Goal: Find specific page/section: Find specific page/section

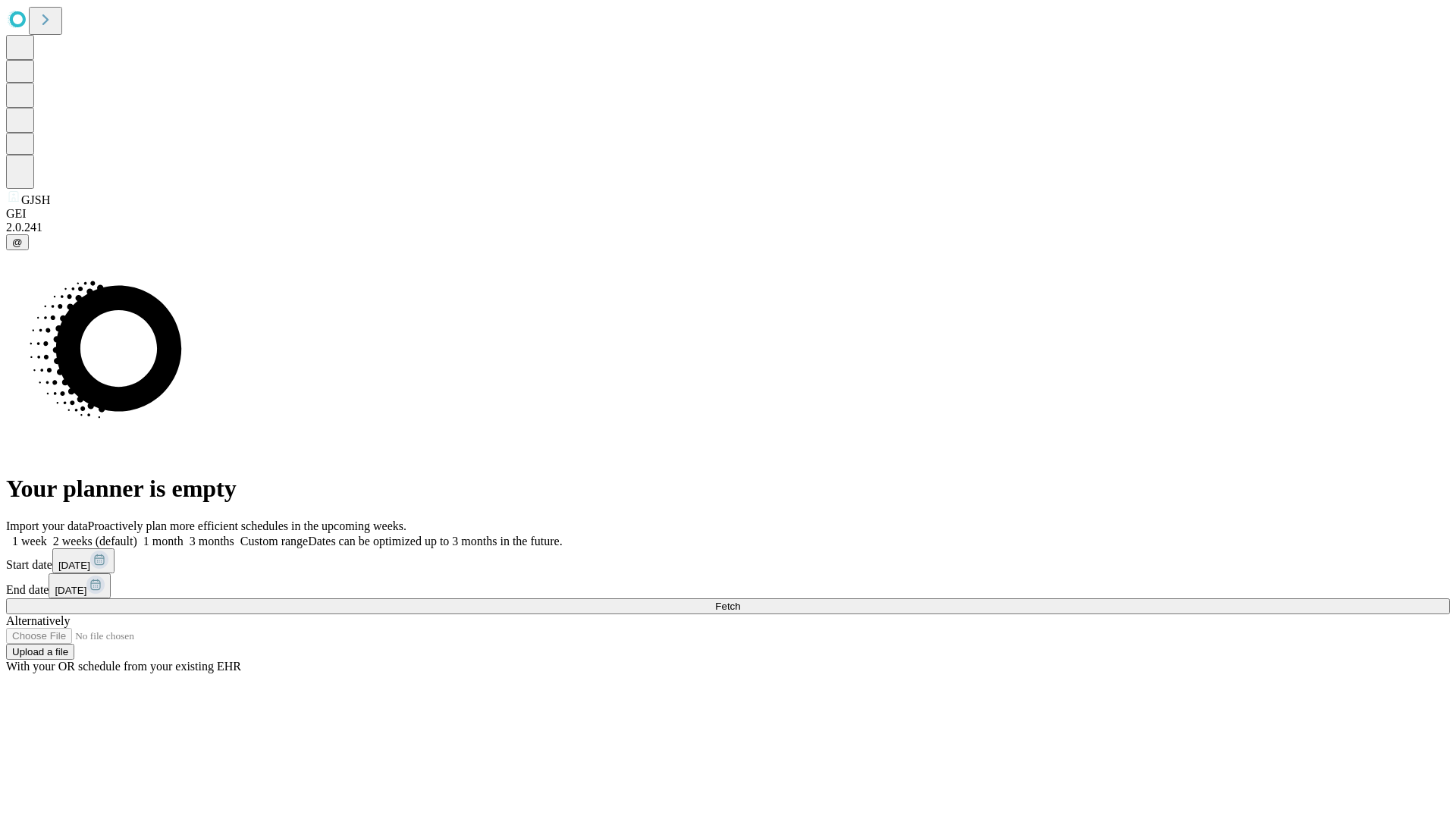
click at [740, 600] on span "Fetch" at bounding box center [728, 605] width 25 height 11
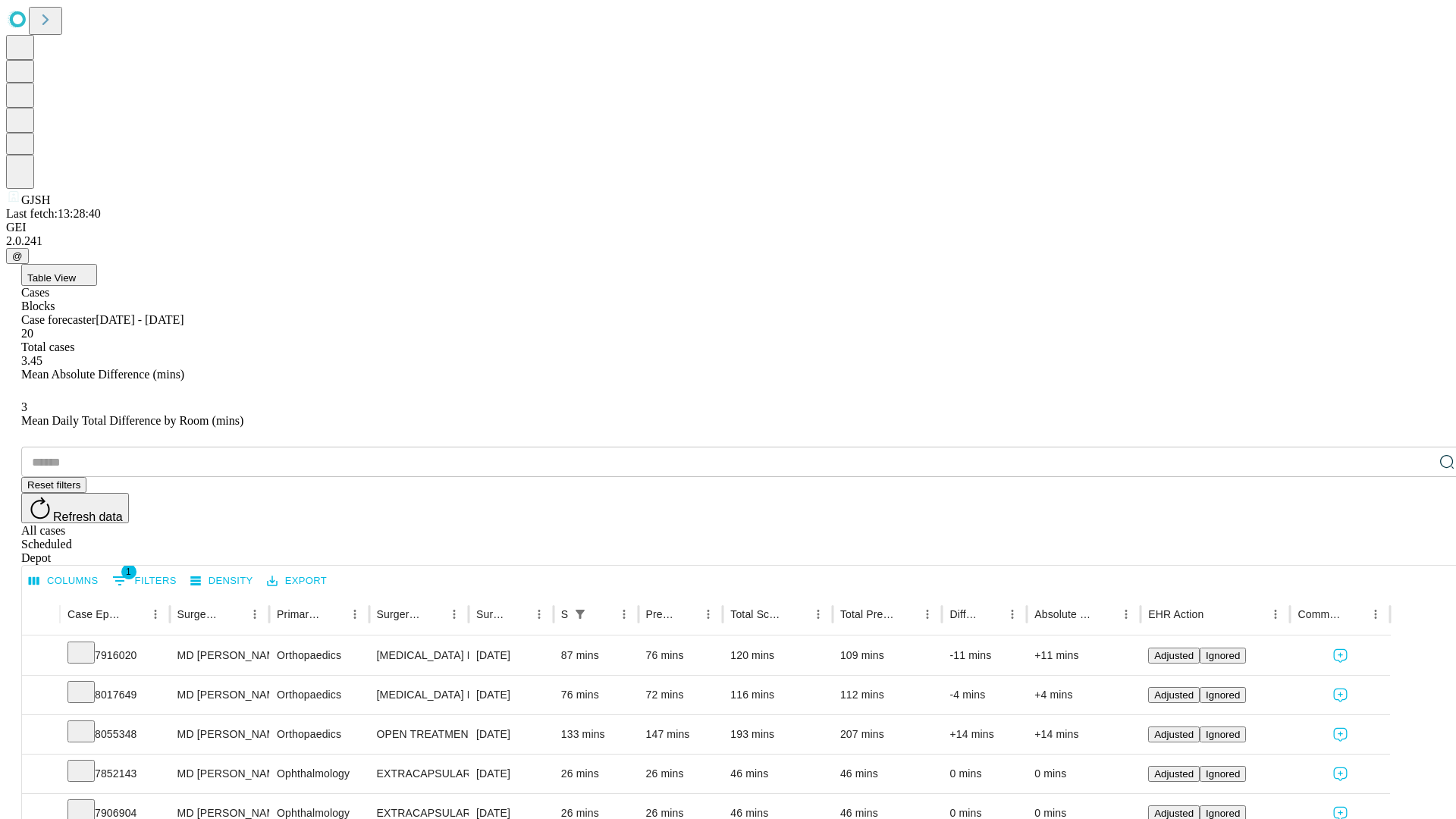
click at [1417, 551] on div "Depot" at bounding box center [742, 558] width 1444 height 14
